Goal: Information Seeking & Learning: Learn about a topic

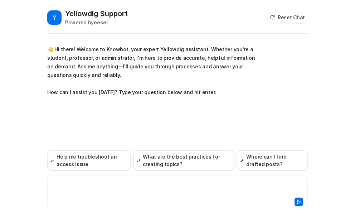
click at [94, 181] on div at bounding box center [177, 188] width 257 height 16
paste div
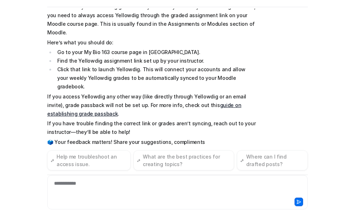
scroll to position [121, 0]
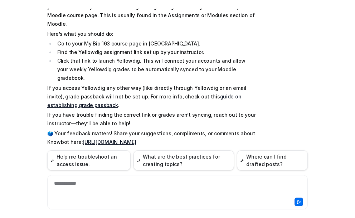
click at [223, 93] on link "guide on establishing grade passback" at bounding box center [144, 100] width 194 height 15
